Goal: Transaction & Acquisition: Obtain resource

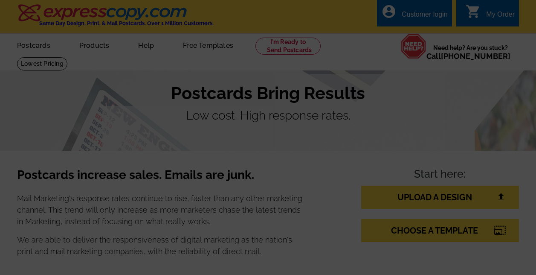
select select
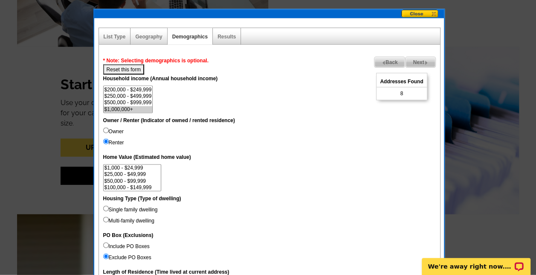
scroll to position [20, 0]
click at [414, 59] on span "Next" at bounding box center [420, 62] width 29 height 10
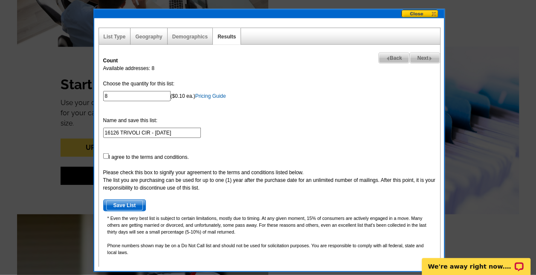
click at [399, 57] on span "Back" at bounding box center [394, 58] width 31 height 10
select select
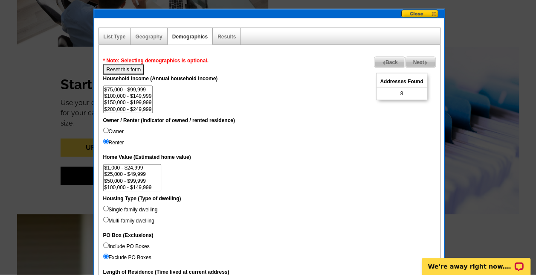
click at [399, 57] on span "Back" at bounding box center [389, 62] width 31 height 10
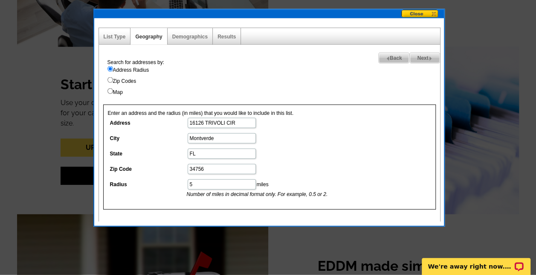
click at [282, 129] on dl "Address 16126 TRIVOLI CIR City Montverde State FL Zip Code 34756 Radius 5 miles…" at bounding box center [221, 157] width 227 height 81
click at [421, 57] on span "Next" at bounding box center [424, 58] width 29 height 10
select select
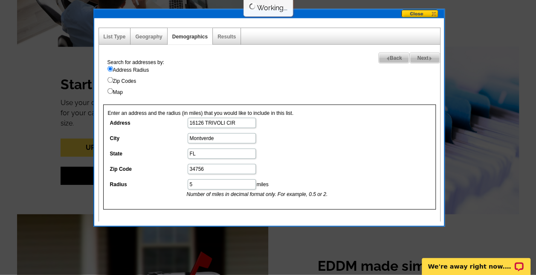
select select
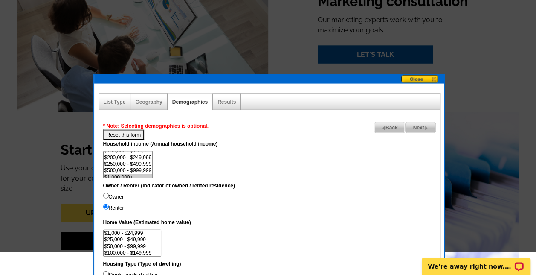
scroll to position [824, 0]
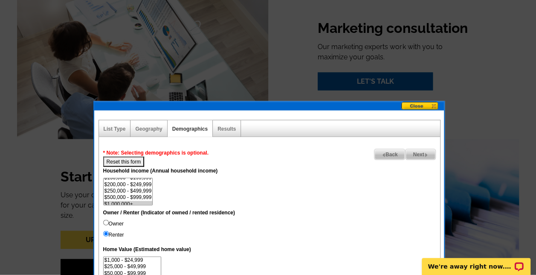
click at [423, 155] on span "Next" at bounding box center [420, 154] width 29 height 10
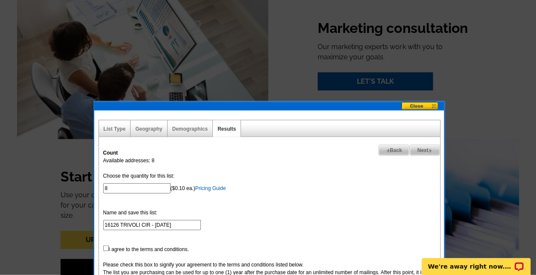
click at [391, 148] on span "Back" at bounding box center [394, 150] width 31 height 10
select select
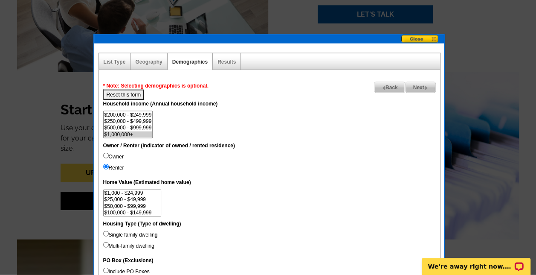
scroll to position [22, 0]
select select "150000-199999"
click at [133, 124] on option "$150,000 - $199,999" at bounding box center [128, 125] width 49 height 6
click at [420, 82] on span "Next" at bounding box center [420, 87] width 29 height 10
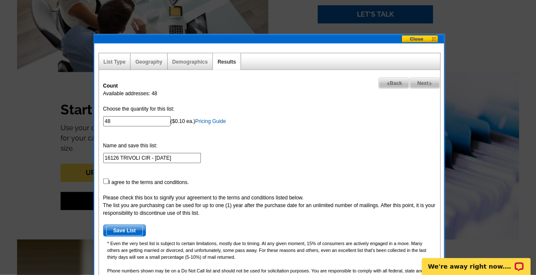
click at [396, 79] on span "Back" at bounding box center [394, 83] width 31 height 10
select select
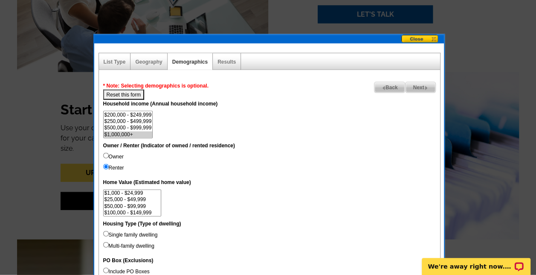
scroll to position [13, 0]
click at [117, 62] on link "List Type" at bounding box center [115, 62] width 22 height 6
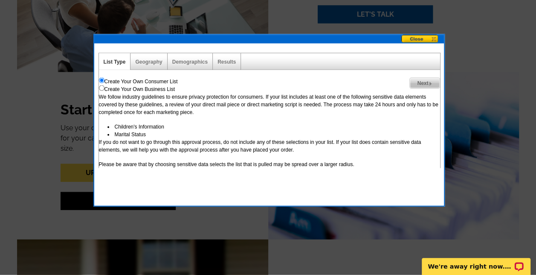
click at [148, 58] on div "Geography" at bounding box center [148, 61] width 37 height 17
click at [149, 61] on link "Geography" at bounding box center [148, 62] width 27 height 6
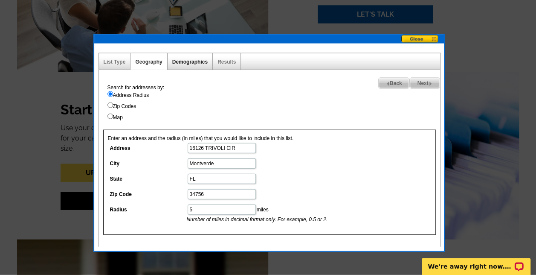
click at [191, 61] on link "Demographics" at bounding box center [189, 62] width 35 height 6
select select
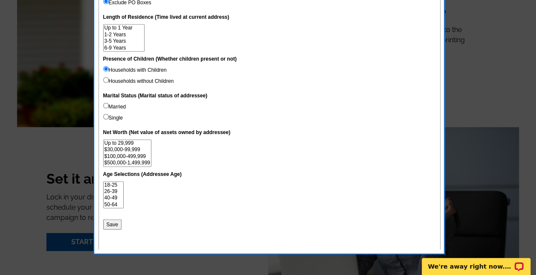
scroll to position [1171, 0]
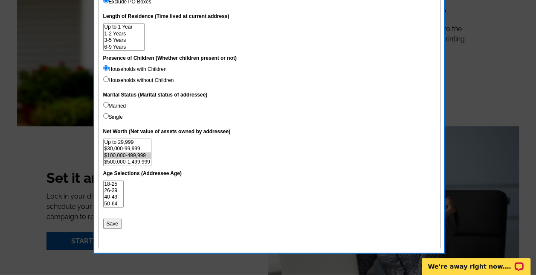
click at [132, 154] on option "$100,000-499,999" at bounding box center [127, 155] width 47 height 6
click at [133, 161] on option "$500,000-1,499,999" at bounding box center [127, 162] width 47 height 6
select select "100000-499999"
click at [139, 161] on option "Over $1,500,000" at bounding box center [127, 162] width 47 height 6
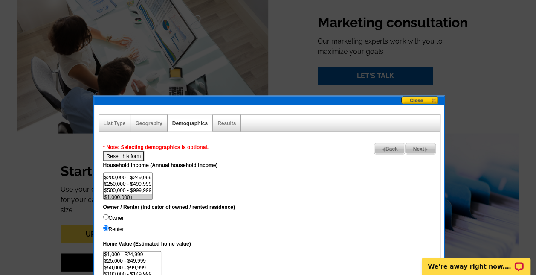
scroll to position [39, 0]
select select "200000-249999"
click at [142, 174] on option "$200,000 - $249,999" at bounding box center [128, 176] width 49 height 6
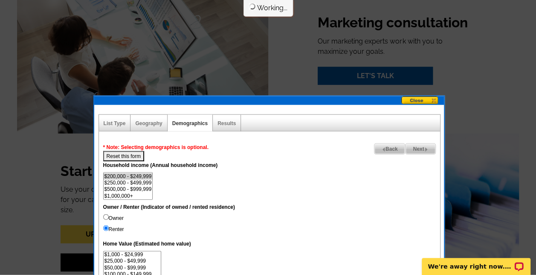
select select
click at [142, 174] on option "$200,000 - $249,999" at bounding box center [128, 176] width 49 height 6
click at [420, 147] on span "Next" at bounding box center [420, 149] width 29 height 10
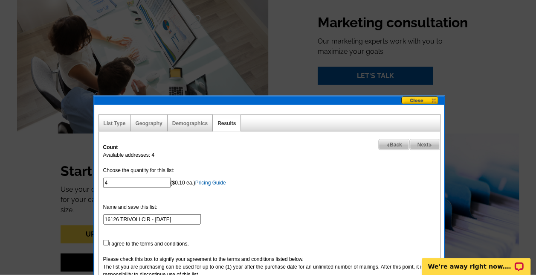
click at [391, 143] on span "Back" at bounding box center [394, 144] width 31 height 10
select select
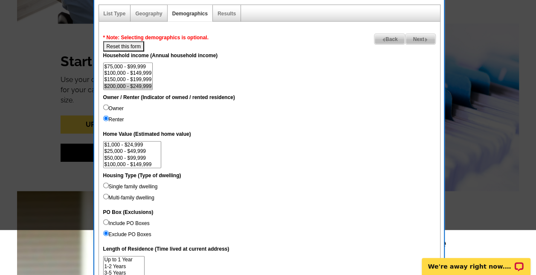
scroll to position [942, 0]
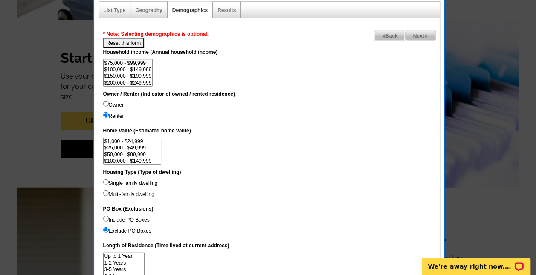
click at [142, 83] on option "$200,000 - $249,999" at bounding box center [128, 83] width 49 height 6
select select "100000-149999"
click at [145, 72] on option "$100,000 - $149,999" at bounding box center [128, 70] width 49 height 6
select select
click at [139, 68] on option "$100,000 - $149,999" at bounding box center [128, 70] width 49 height 6
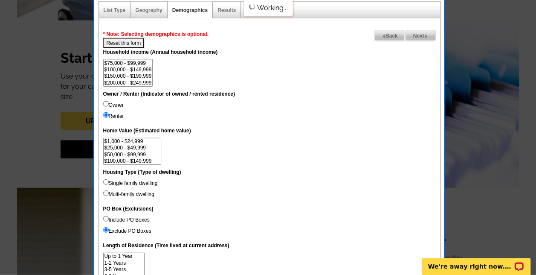
click at [236, 81] on dd "$0 - $19,999 $20,000 - $49,999 $50,000 - $74,999 $75,000 - $99,999 $100,000 - $…" at bounding box center [269, 72] width 333 height 27
click at [420, 34] on span "Next" at bounding box center [420, 36] width 29 height 10
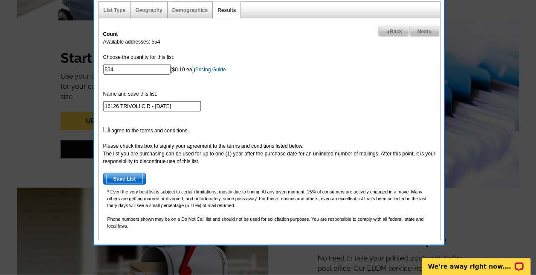
click at [388, 30] on span "Back" at bounding box center [394, 31] width 31 height 10
select select
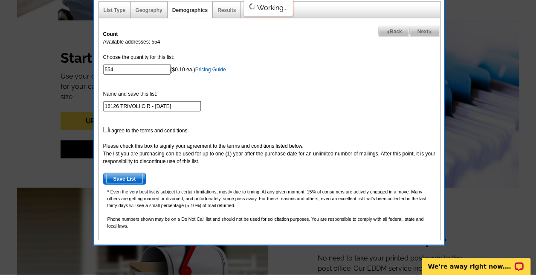
select select
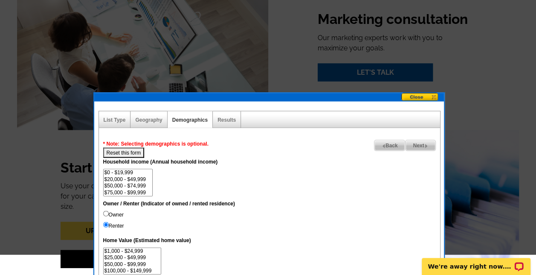
scroll to position [809, 0]
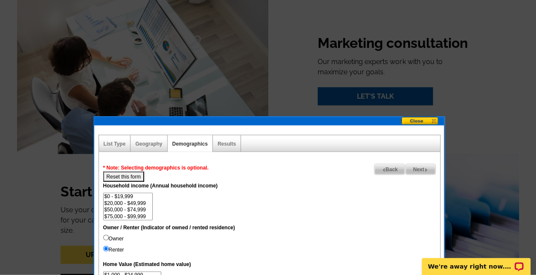
click at [414, 119] on button at bounding box center [422, 121] width 43 height 9
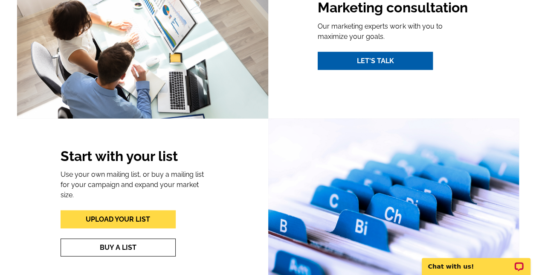
click at [113, 207] on div "Upload Your List Buy A List" at bounding box center [136, 231] width 151 height 49
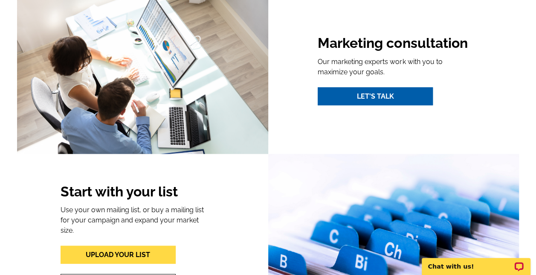
click at [116, 191] on div "Start with your list Use your own mailing list, or buy a mailing list for your …" at bounding box center [136, 237] width 151 height 108
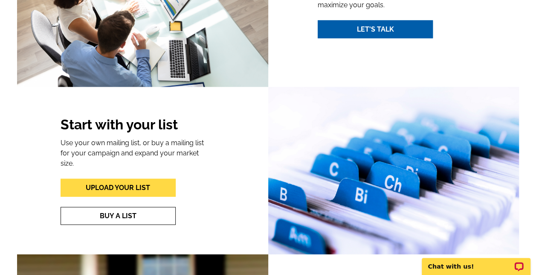
scroll to position [877, 0]
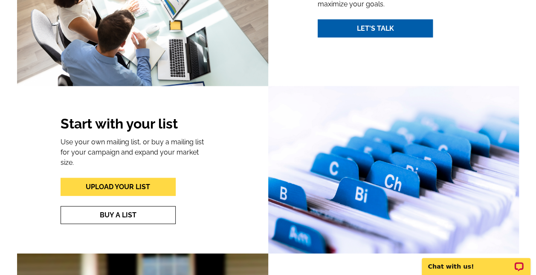
click at [110, 209] on link "Buy A List" at bounding box center [118, 215] width 115 height 18
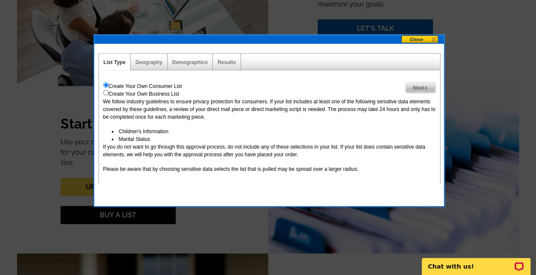
click at [414, 87] on span "Next" at bounding box center [420, 88] width 29 height 10
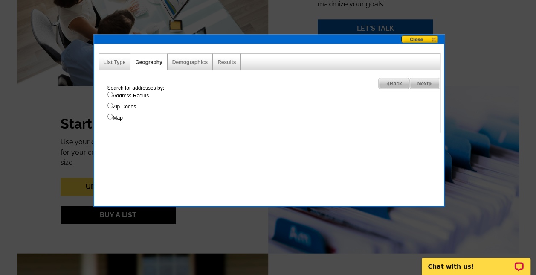
click at [108, 93] on input "Address Radius" at bounding box center [110, 95] width 6 height 6
radio input "true"
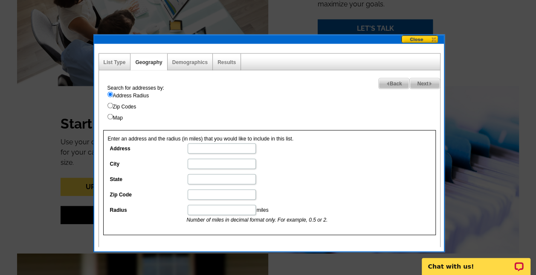
click at [197, 145] on input "Address" at bounding box center [222, 148] width 68 height 10
type input "16126 TRIVOLI CIR"
type input "Montverde"
type input "FL"
type input "34756"
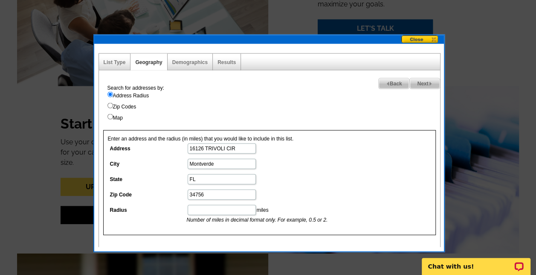
type input "5"
type input "16126 TRIVOLI CIRcle"
click at [298, 120] on label "Map" at bounding box center [273, 118] width 333 height 8
click at [113, 119] on input "Map" at bounding box center [110, 117] width 6 height 6
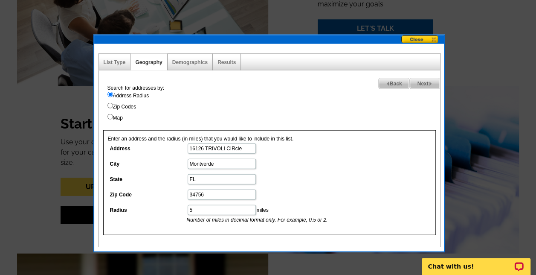
radio input "true"
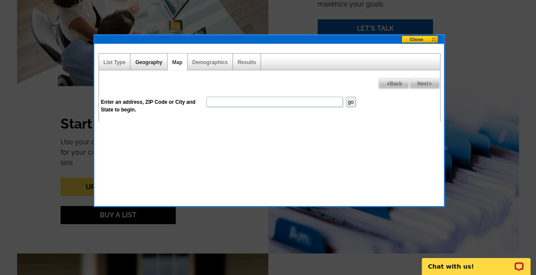
click at [148, 59] on link "Geography" at bounding box center [148, 62] width 27 height 6
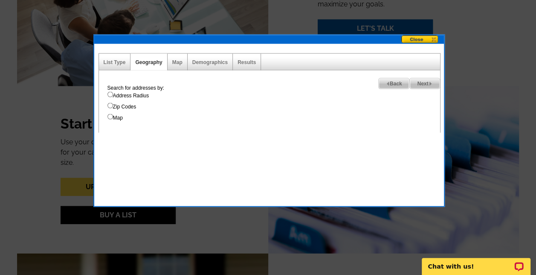
click at [112, 92] on input "Address Radius" at bounding box center [110, 95] width 6 height 6
radio input "true"
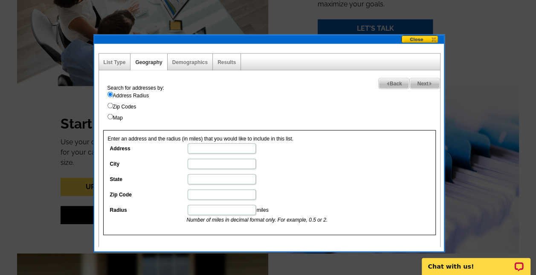
click at [213, 147] on input "Address" at bounding box center [222, 148] width 68 height 10
type input "16126 TRIVOLI CIRcle"
type input "Montverde"
type input "FL"
type input "34756"
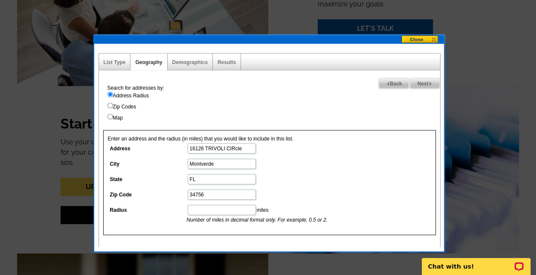
type input "5"
click at [422, 78] on span "Next" at bounding box center [424, 83] width 29 height 10
select select
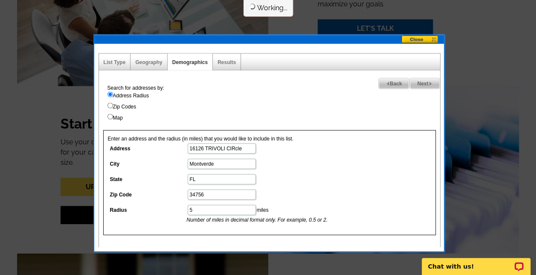
select select
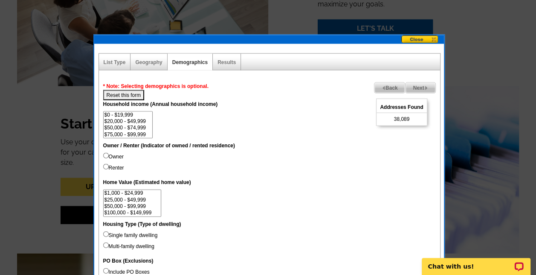
click at [105, 166] on input "Renter" at bounding box center [106, 167] width 6 height 6
radio input "true"
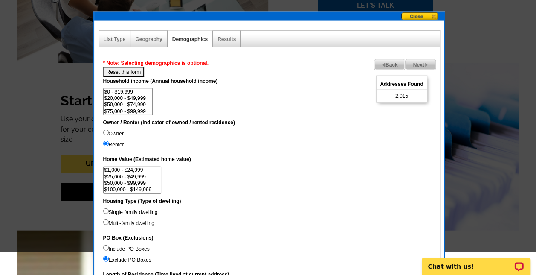
scroll to position [902, 0]
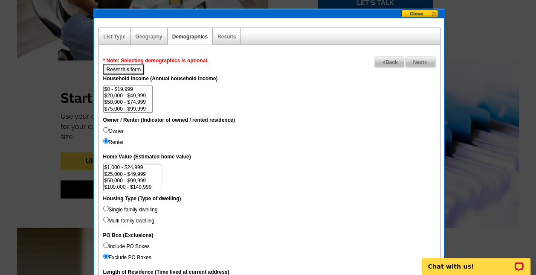
drag, startPoint x: 226, startPoint y: 167, endPoint x: 211, endPoint y: 172, distance: 16.2
click at [211, 172] on dd "$1,000 - $24,999 $25,000 - $49,999 $50,000 - $99,999 $100,000 - $149,999 $150,0…" at bounding box center [269, 177] width 333 height 27
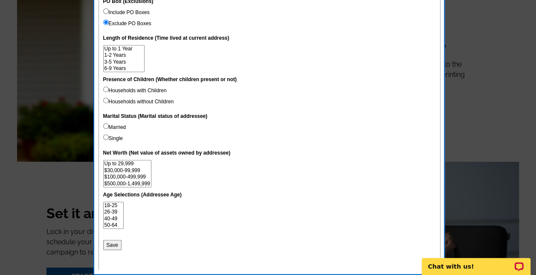
scroll to position [1136, 0]
click at [105, 87] on input "Households with Children" at bounding box center [106, 89] width 6 height 6
radio input "true"
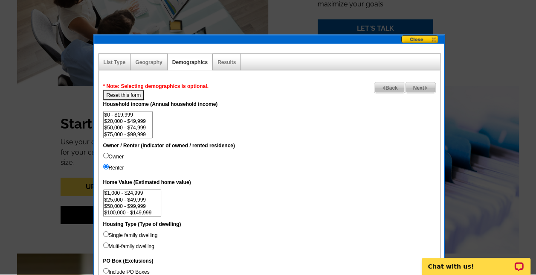
scroll to position [876, 0]
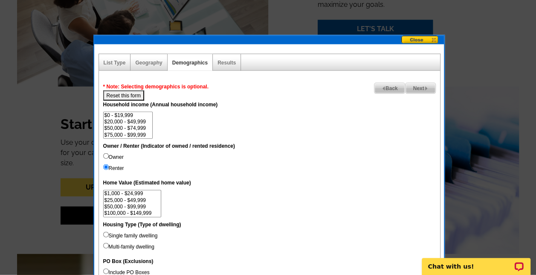
click at [412, 87] on span "Next" at bounding box center [420, 88] width 29 height 10
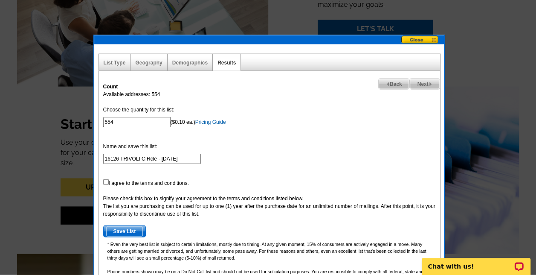
click at [397, 81] on span "Back" at bounding box center [394, 84] width 31 height 10
select select
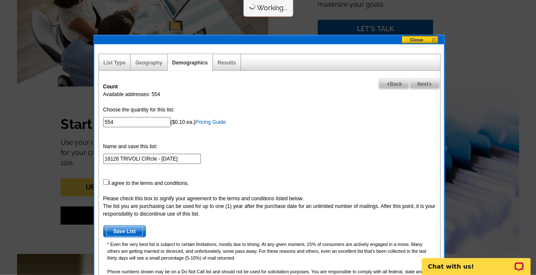
select select
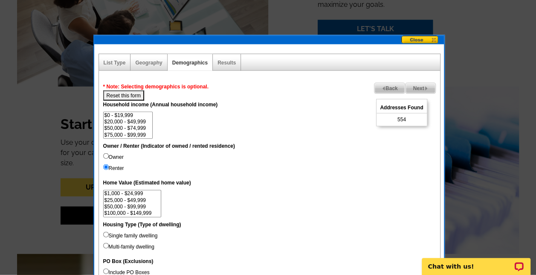
drag, startPoint x: 227, startPoint y: 146, endPoint x: 414, endPoint y: 41, distance: 214.8
click at [414, 41] on button at bounding box center [422, 40] width 43 height 9
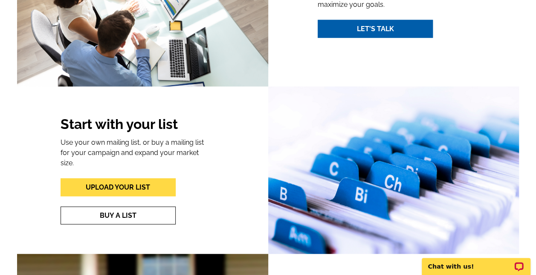
click at [124, 208] on link "Buy A List" at bounding box center [118, 215] width 115 height 18
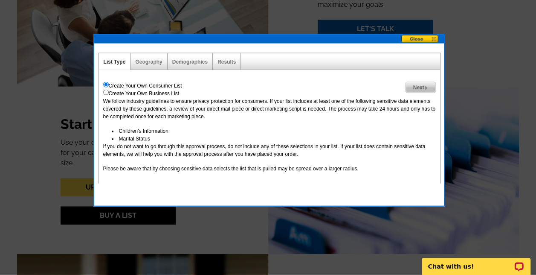
click at [417, 86] on span "Next" at bounding box center [420, 87] width 29 height 10
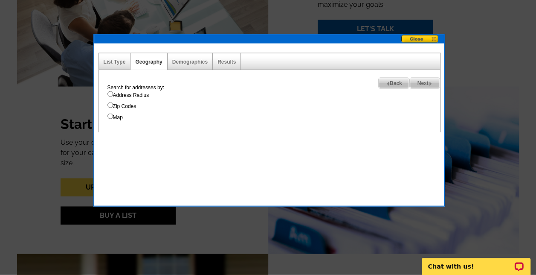
click at [417, 86] on span "Next" at bounding box center [424, 83] width 29 height 10
select select
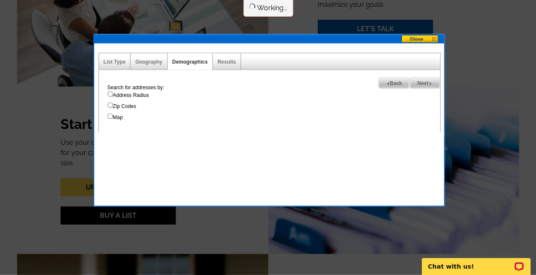
select select
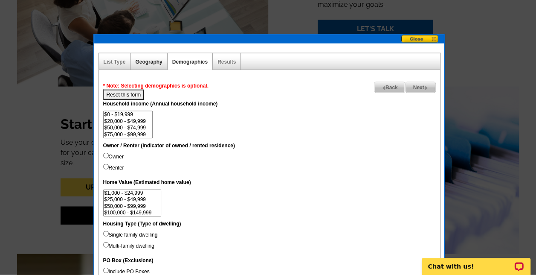
click at [150, 59] on link "Geography" at bounding box center [148, 62] width 27 height 6
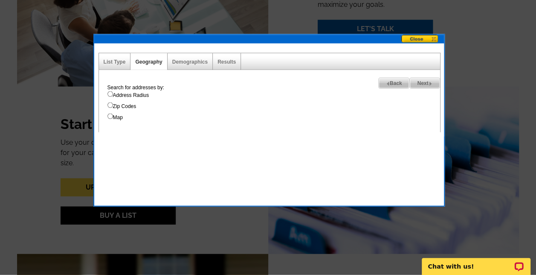
click at [110, 91] on input "Address Radius" at bounding box center [110, 94] width 6 height 6
radio input "true"
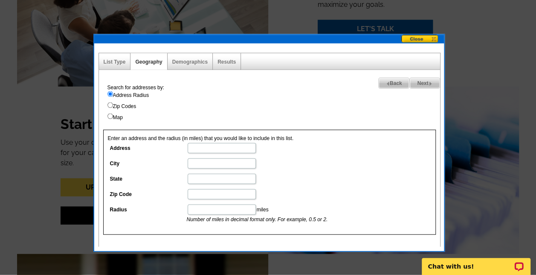
click at [214, 143] on input "Address" at bounding box center [222, 148] width 68 height 10
type input "16126 TRIVOLI CIRcle"
type input "Montverde"
type input "FL"
type input "34756"
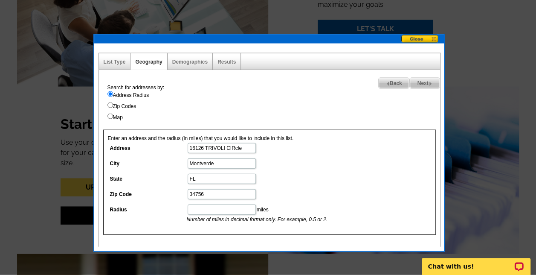
type input "5"
click at [426, 80] on span "Next" at bounding box center [424, 83] width 29 height 10
select select
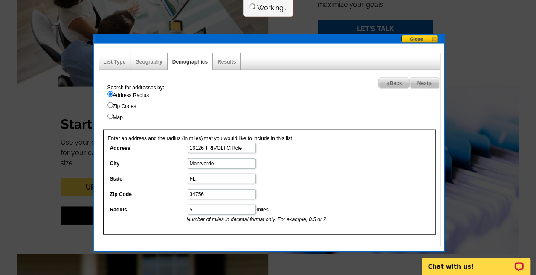
select select
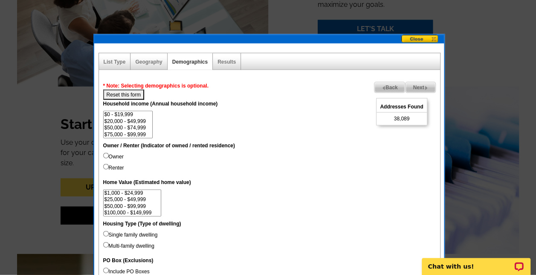
scroll to position [884, 0]
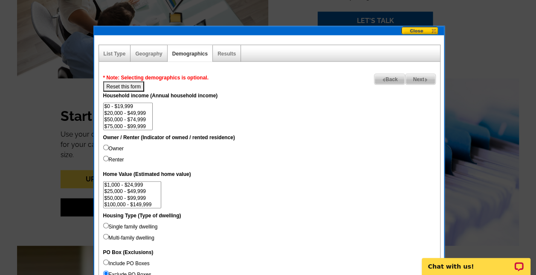
click at [106, 158] on input "Renter" at bounding box center [106, 159] width 6 height 6
radio input "true"
click at [415, 77] on span "Next" at bounding box center [420, 79] width 29 height 10
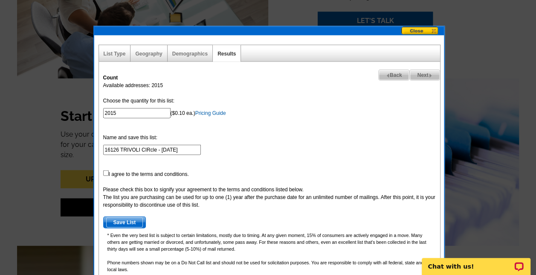
click at [396, 72] on span "Back" at bounding box center [394, 75] width 31 height 10
select select
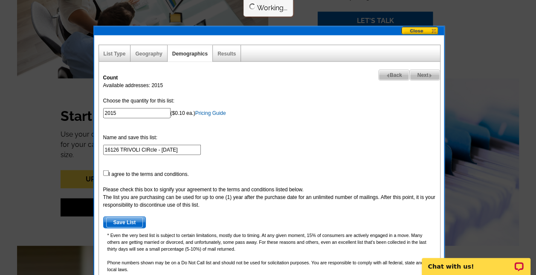
select select
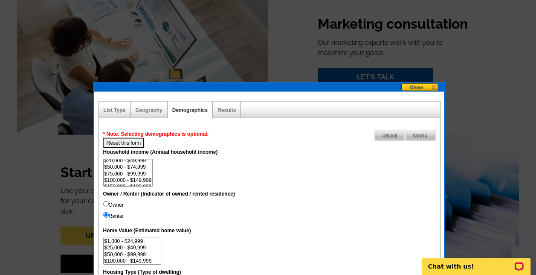
scroll to position [17, 0]
click at [142, 176] on option "$150,000 - $199,999" at bounding box center [128, 178] width 49 height 6
click at [142, 169] on option "$200,000 - $249,999" at bounding box center [128, 168] width 49 height 6
click at [143, 173] on option "$250,000 - $499,999" at bounding box center [128, 174] width 49 height 6
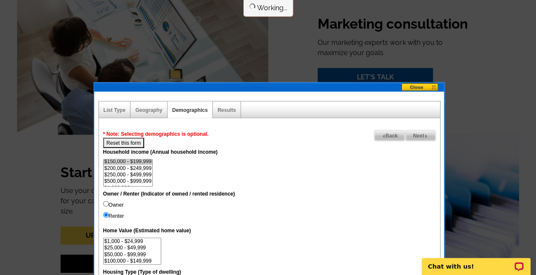
click at [144, 178] on option "$500,000 - $999,999" at bounding box center [128, 181] width 49 height 6
select select "150000-199999"
click at [145, 180] on option "$1,000,000+" at bounding box center [128, 183] width 49 height 6
click at [419, 135] on span "Next" at bounding box center [420, 135] width 29 height 10
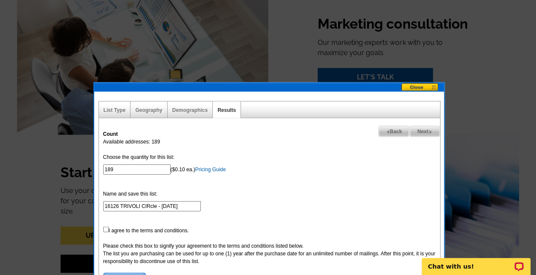
click at [394, 129] on span "Back" at bounding box center [394, 131] width 31 height 10
select select
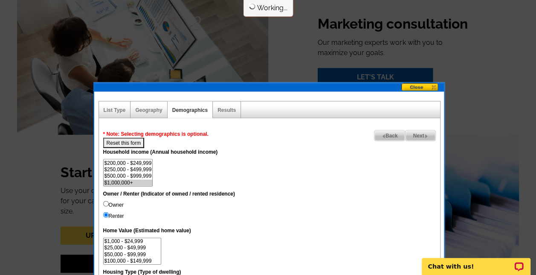
scroll to position [13, 0]
select select "100000-149999"
click at [136, 173] on option "$100,000 - $149,999" at bounding box center [128, 176] width 49 height 6
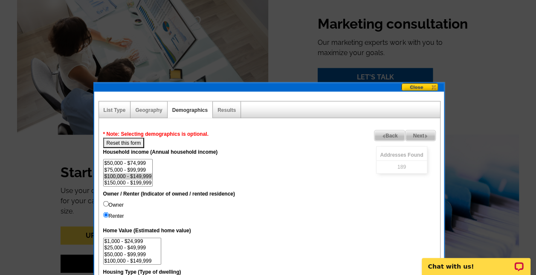
select select
click at [138, 174] on option "$100,000 - $149,999" at bounding box center [128, 176] width 49 height 6
click at [214, 177] on dd "$0 - $19,999 $20,000 - $49,999 $50,000 - $74,999 $75,000 - $99,999 $100,000 - $…" at bounding box center [269, 172] width 333 height 27
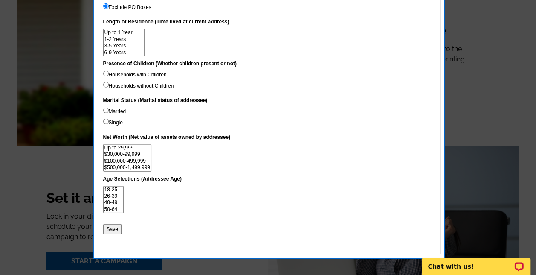
scroll to position [1145, 0]
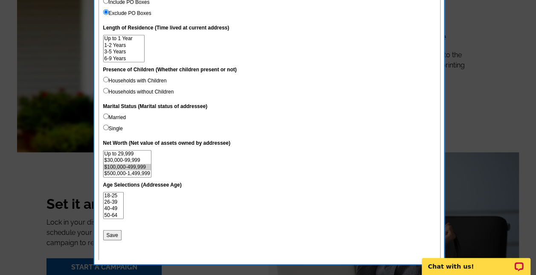
click at [136, 165] on option "$100,000-499,999" at bounding box center [127, 167] width 47 height 6
click at [138, 172] on option "$500,000-1,499,999" at bounding box center [127, 173] width 47 height 6
select select "100000-499999"
click at [144, 172] on option "Over $1,500,000" at bounding box center [127, 174] width 47 height 6
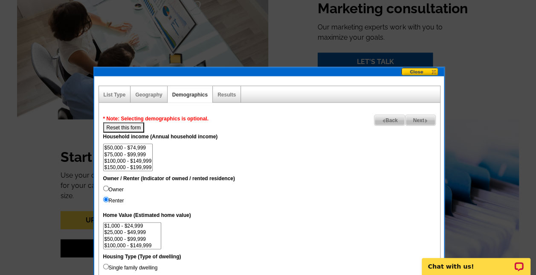
scroll to position [832, 0]
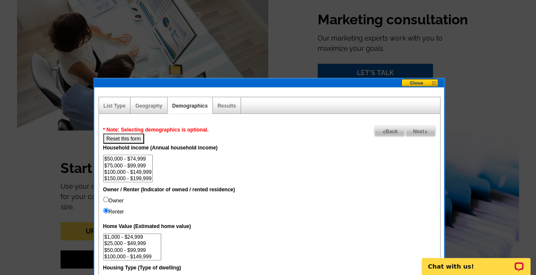
click at [418, 130] on span "Next" at bounding box center [420, 131] width 29 height 10
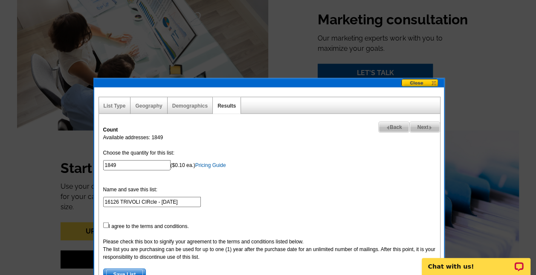
click at [397, 125] on span "Back" at bounding box center [394, 127] width 31 height 10
select select
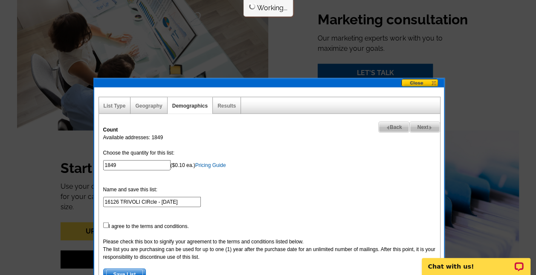
select select
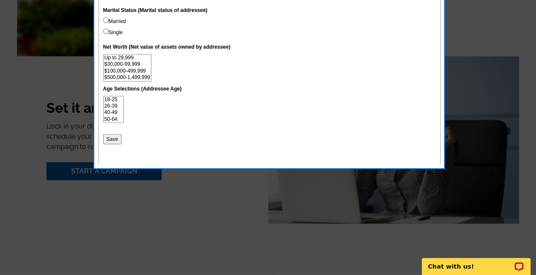
scroll to position [1238, 0]
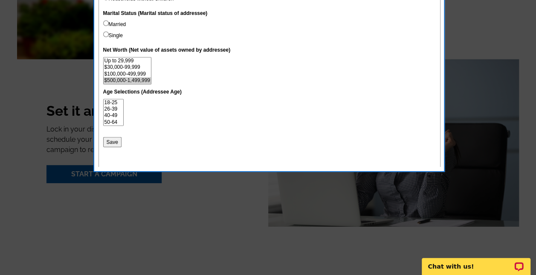
click at [127, 77] on option "$500,000-1,499,999" at bounding box center [127, 80] width 47 height 6
click at [142, 78] on option "Over $1,500,000" at bounding box center [127, 81] width 47 height 6
select select "100000-499999"
click at [130, 67] on option "$100,000-499,999" at bounding box center [127, 67] width 47 height 6
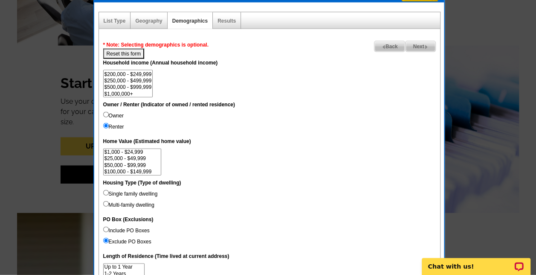
scroll to position [39, 0]
click at [145, 90] on option "$500,000 - $999,999" at bounding box center [128, 87] width 49 height 6
click at [134, 92] on option "$1,000,000+" at bounding box center [128, 93] width 49 height 6
click at [125, 79] on option "$250,000 - $499,999" at bounding box center [128, 80] width 49 height 6
select select "200000-249999"
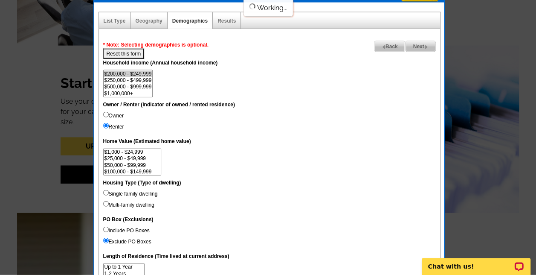
click at [136, 71] on option "$200,000 - $249,999" at bounding box center [128, 74] width 49 height 6
click at [417, 46] on span "Next" at bounding box center [420, 46] width 29 height 10
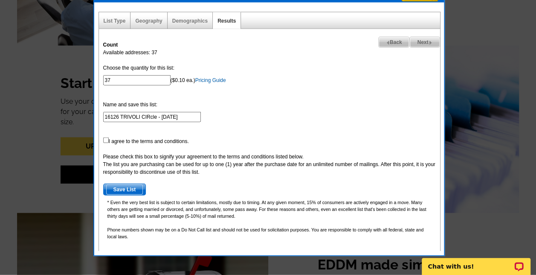
click at [387, 42] on img at bounding box center [388, 43] width 4 height 4
select select
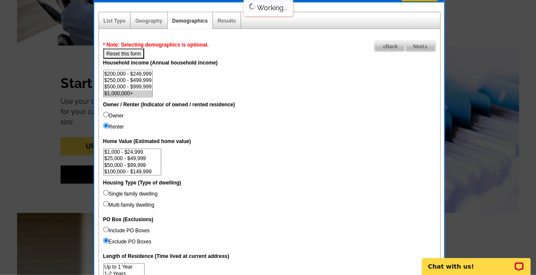
scroll to position [20, 0]
select select "250000-499999"
click at [147, 93] on option "$200,000 - $249,999" at bounding box center [128, 93] width 49 height 6
click at [417, 46] on span "Next" at bounding box center [420, 46] width 29 height 10
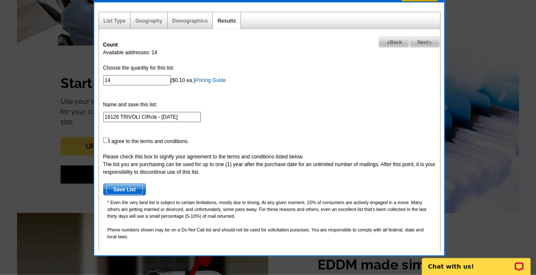
click at [397, 44] on span "Back" at bounding box center [394, 42] width 31 height 10
select select
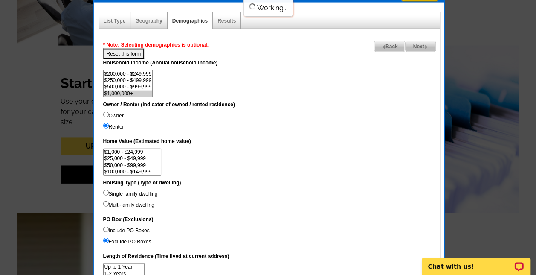
scroll to position [26, 0]
select select "150000-199999"
click at [140, 79] on option "$150,000 - $199,999" at bounding box center [128, 80] width 49 height 6
select select
click at [140, 81] on option "$150,000 - $199,999" at bounding box center [128, 80] width 49 height 6
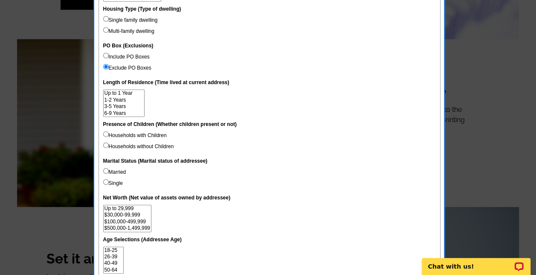
scroll to position [1090, 0]
click at [140, 222] on option "$100,000-499,999" at bounding box center [127, 222] width 47 height 6
click at [141, 225] on option "$500,000-1,499,999" at bounding box center [127, 228] width 47 height 6
select select "100000-499999"
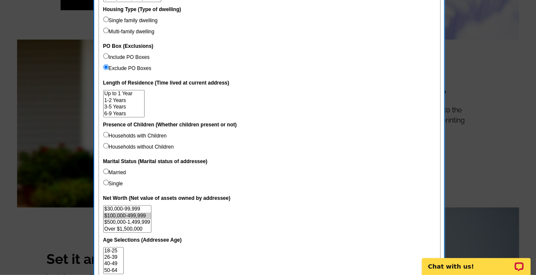
click at [142, 228] on option "Over $1,500,000" at bounding box center [127, 229] width 47 height 6
click at [264, 160] on dt "Marital Status (Marital status of addressee)" at bounding box center [269, 162] width 333 height 11
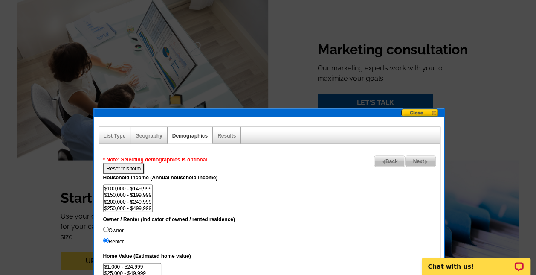
scroll to position [803, 0]
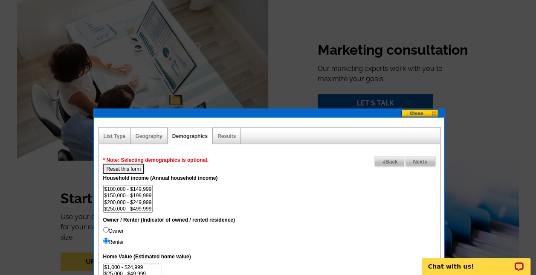
click at [413, 159] on span "Next" at bounding box center [420, 161] width 29 height 10
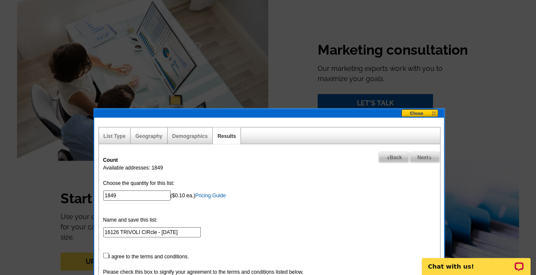
click at [392, 156] on span "Back" at bounding box center [394, 157] width 31 height 10
select select
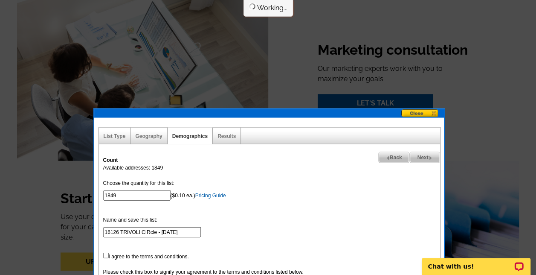
select select
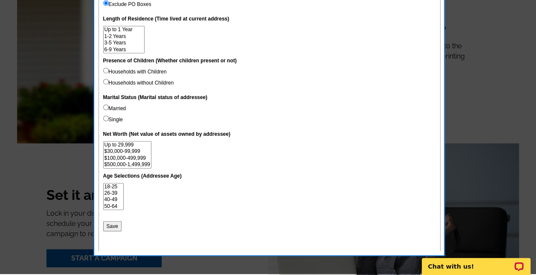
scroll to position [1156, 0]
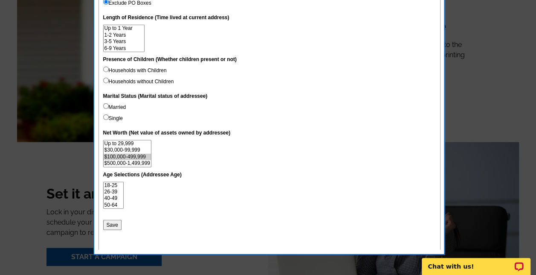
click at [145, 156] on option "$100,000-499,999" at bounding box center [127, 157] width 47 height 6
click at [148, 161] on option "$500,000-1,499,999" at bounding box center [127, 163] width 47 height 6
click at [136, 161] on option "Over $1,500,000" at bounding box center [127, 163] width 47 height 6
select select "500000-1499999"
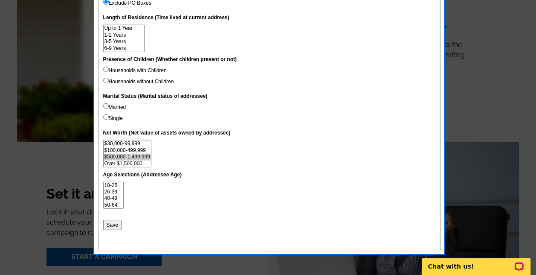
click at [136, 150] on option "$100,000-499,999" at bounding box center [127, 150] width 47 height 6
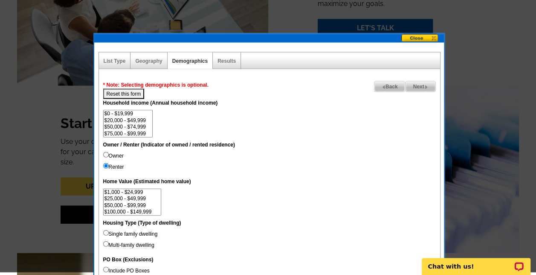
scroll to position [874, 0]
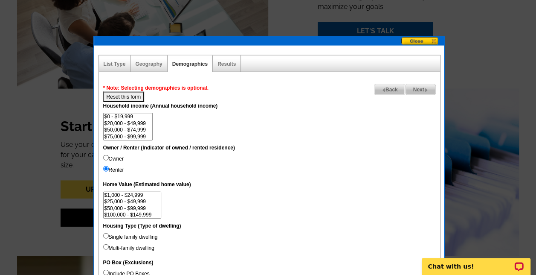
click at [415, 90] on span "Next" at bounding box center [420, 89] width 29 height 10
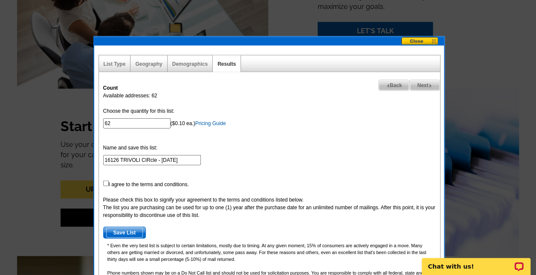
click at [397, 86] on span "Back" at bounding box center [394, 85] width 31 height 10
select select
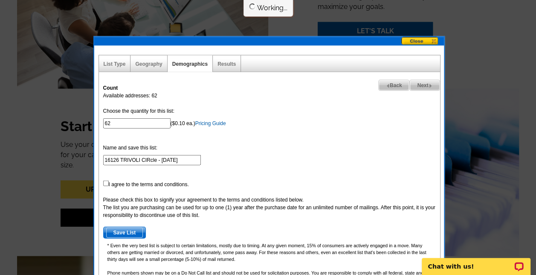
select select
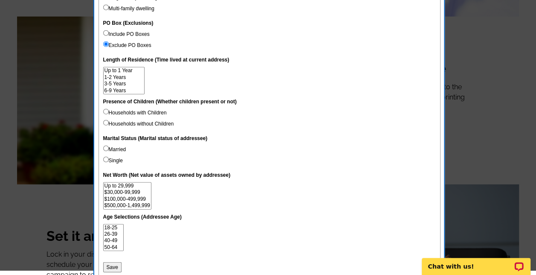
scroll to position [1107, 0]
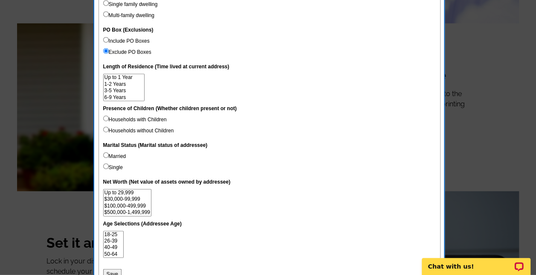
click at [101, 161] on div "Next Addresses Found 2,015 Back * Note: Selecting demographics is optional. Res…" at bounding box center [269, 77] width 341 height 442
click at [107, 155] on input "Married" at bounding box center [106, 155] width 6 height 6
radio input "true"
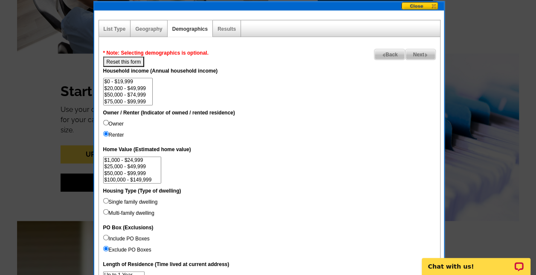
scroll to position [907, 0]
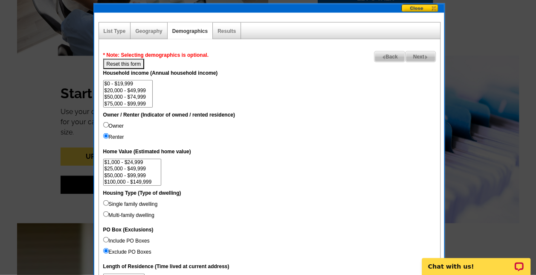
click at [414, 54] on span "Next" at bounding box center [420, 57] width 29 height 10
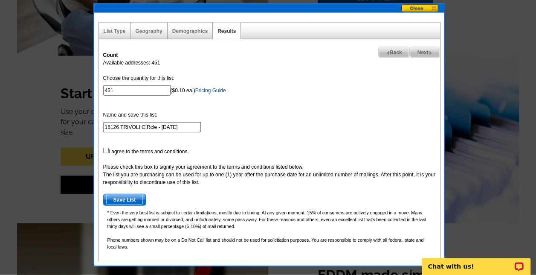
click at [107, 148] on input "checkbox" at bounding box center [106, 151] width 6 height 6
checkbox input "true"
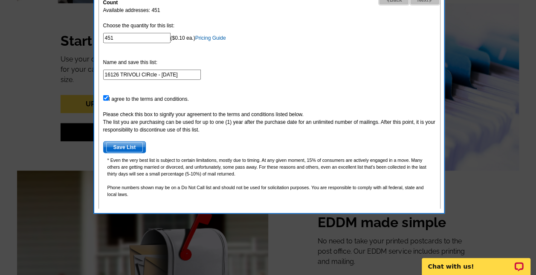
scroll to position [960, 0]
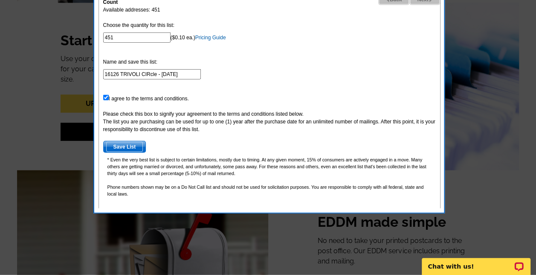
click at [123, 144] on span "Save List" at bounding box center [124, 147] width 37 height 10
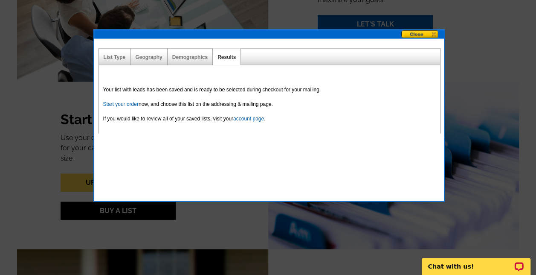
scroll to position [881, 0]
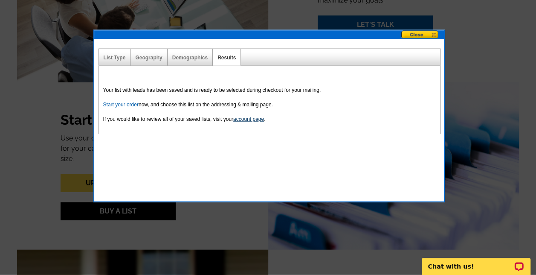
click at [246, 118] on link "account page" at bounding box center [248, 119] width 31 height 6
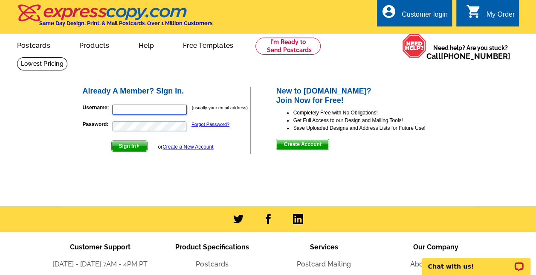
click at [143, 111] on input "Username:" at bounding box center [149, 109] width 75 height 10
type input "mightyrealty"
click at [126, 147] on span "Sign In" at bounding box center [129, 146] width 35 height 10
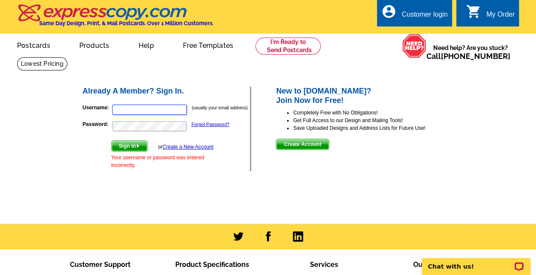
click at [143, 108] on input "Username:" at bounding box center [149, 109] width 75 height 10
type input "amighty@mightyrealty.com"
click at [123, 110] on input "[EMAIL_ADDRESS][DOMAIN_NAME]" at bounding box center [149, 109] width 75 height 10
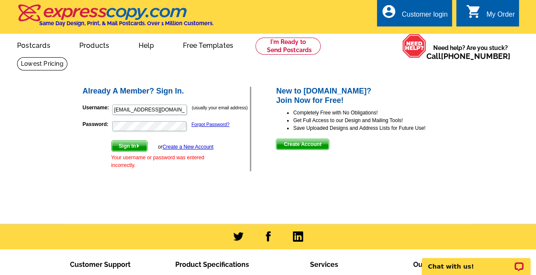
click at [123, 140] on form "Username: amighty@mightyrealty.com (usually your email address) Password: Forgo…" at bounding box center [167, 134] width 168 height 69
click at [123, 144] on span "Sign In" at bounding box center [129, 146] width 35 height 10
click at [136, 110] on input "Username:" at bounding box center [149, 109] width 75 height 10
paste input "[EMAIL_ADDRESS][DOMAIN_NAME]"
type input "[EMAIL_ADDRESS][DOMAIN_NAME]"
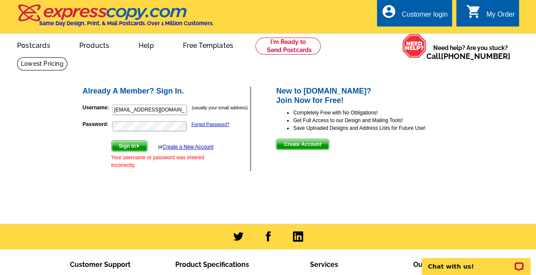
click at [128, 148] on span "Sign In" at bounding box center [129, 146] width 35 height 10
click at [148, 108] on input "Username:" at bounding box center [149, 109] width 75 height 10
type input "mightyrealty"
click at [130, 144] on span "Sign In" at bounding box center [129, 146] width 35 height 10
click at [201, 125] on link "Forgot Password?" at bounding box center [210, 124] width 38 height 5
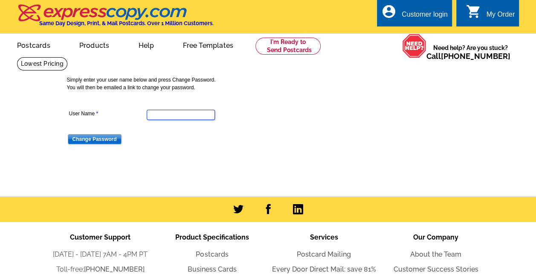
click at [181, 114] on input "User Name" at bounding box center [181, 115] width 68 height 10
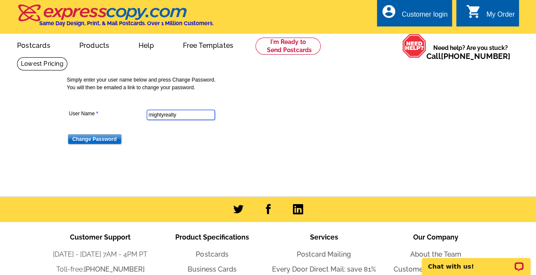
type input "mightyrealty"
click at [81, 140] on input "Change Password" at bounding box center [95, 139] width 54 height 10
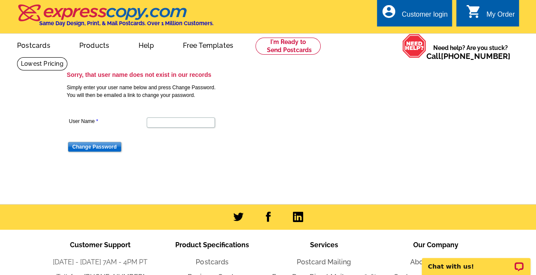
click at [81, 140] on dd "Change Password" at bounding box center [180, 145] width 227 height 13
click at [153, 124] on input "User Name" at bounding box center [181, 122] width 68 height 10
type input "[EMAIL_ADDRESS][DOMAIN_NAME]"
click at [85, 146] on input "Change Password" at bounding box center [95, 147] width 54 height 10
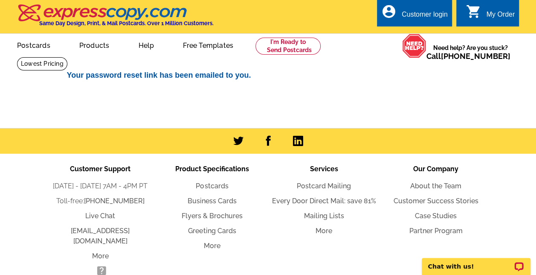
click at [85, 146] on div at bounding box center [268, 140] width 536 height 25
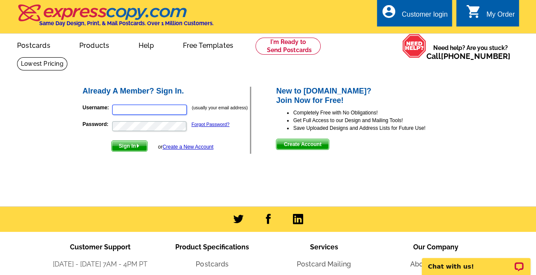
click at [129, 110] on input "Username:" at bounding box center [149, 109] width 75 height 10
type input "[EMAIL_ADDRESS][DOMAIN_NAME]"
click at [128, 147] on span "Sign In" at bounding box center [129, 146] width 35 height 10
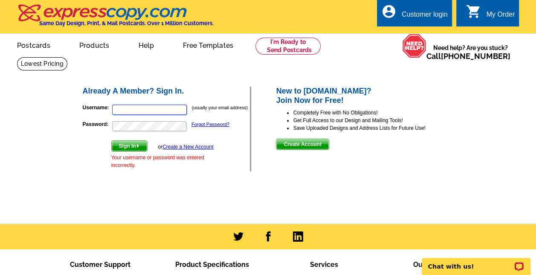
click at [130, 113] on input "Username:" at bounding box center [149, 109] width 75 height 10
type input "[EMAIL_ADDRESS][DOMAIN_NAME]"
click at [128, 146] on span "Sign In" at bounding box center [129, 146] width 35 height 10
